Goal: Navigation & Orientation: Understand site structure

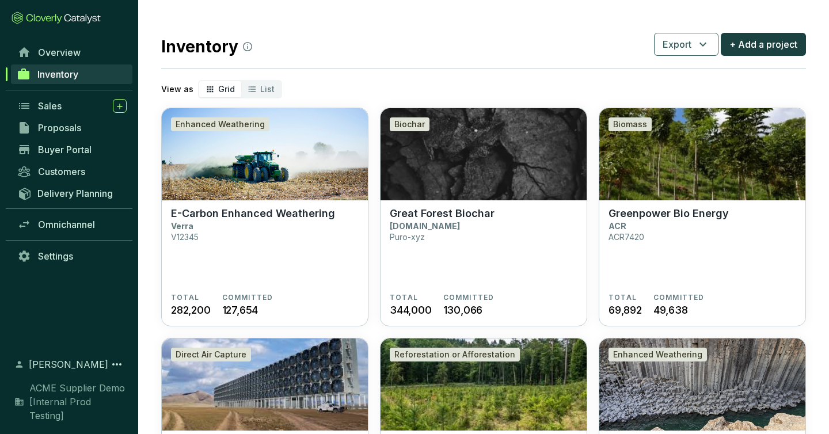
click at [56, 17] on icon at bounding box center [44, 18] width 36 height 9
click at [84, 16] on icon at bounding box center [56, 18] width 89 height 13
click at [26, 14] on icon at bounding box center [56, 18] width 89 height 13
